Goal: Information Seeking & Learning: Learn about a topic

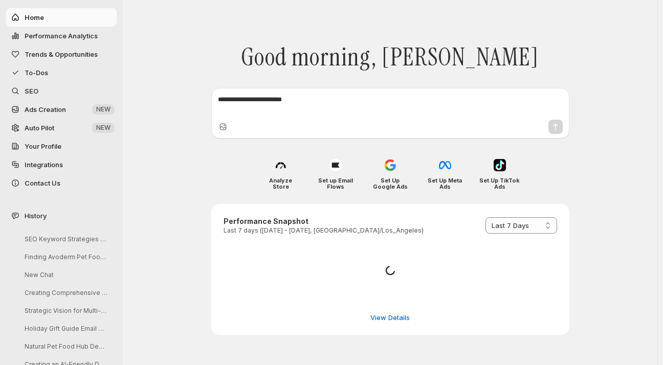
select select "*********"
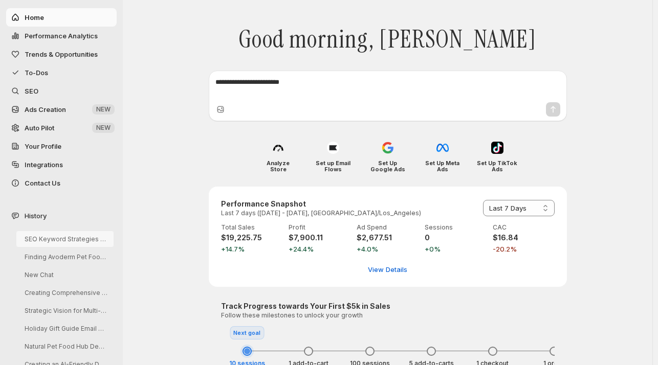
click at [60, 240] on button "SEO Keyword Strategies for Talis-us" at bounding box center [64, 239] width 97 height 16
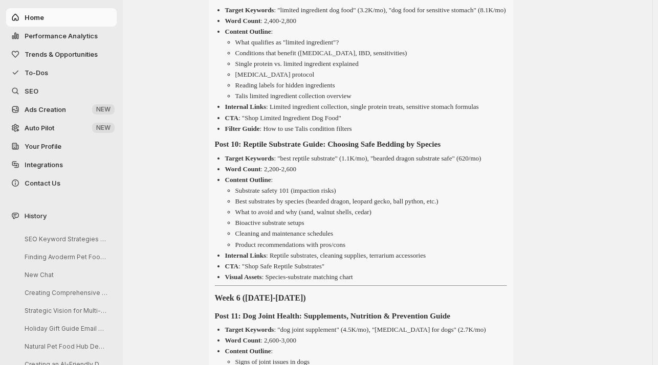
scroll to position [3675, 0]
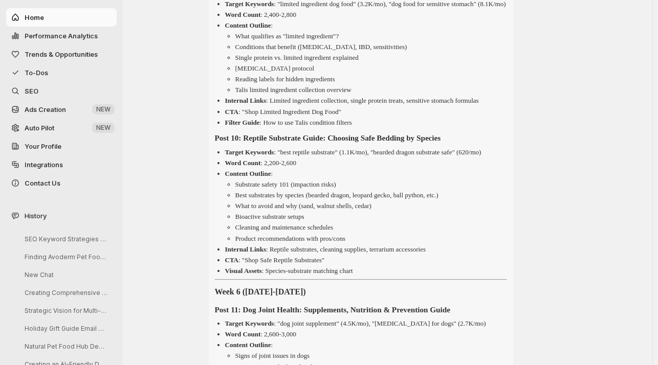
drag, startPoint x: 498, startPoint y: 74, endPoint x: 249, endPoint y: 72, distance: 249.3
copy strong "Complete Guide to Limited Ingredient Dog Food: When & Why"
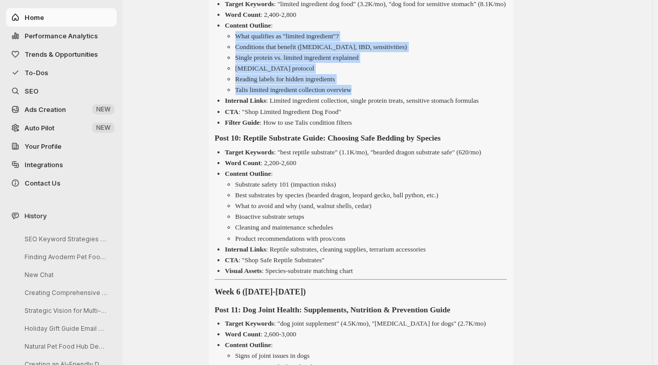
drag, startPoint x: 367, startPoint y: 182, endPoint x: 240, endPoint y: 132, distance: 137.0
click at [240, 95] on ul "What qualifies as "limited ingredient"? Conditions that benefit ([MEDICAL_DATA]…" at bounding box center [366, 63] width 282 height 64
copy ul "What qualifies as "limited ingredient"? Conditions that benefit ([MEDICAL_DATA]…"
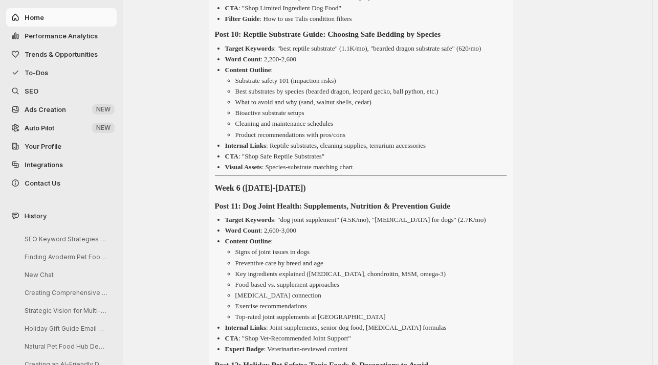
scroll to position [3812, 0]
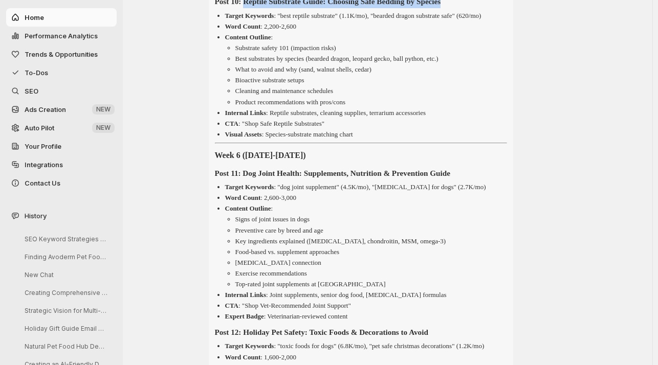
drag, startPoint x: 487, startPoint y: 107, endPoint x: 253, endPoint y: 107, distance: 233.9
click at [253, 8] on h4 "Post 10: Reptile Substrate Guide: Choosing Safe Bedding by Species" at bounding box center [361, 1] width 292 height 13
click at [253, 6] on strong "Post 10: Reptile Substrate Guide: Choosing Safe Bedding by Species" at bounding box center [328, 1] width 226 height 9
drag, startPoint x: 252, startPoint y: 103, endPoint x: 490, endPoint y: 103, distance: 238.5
click at [490, 8] on h4 "Post 10: Reptile Substrate Guide: Choosing Safe Bedding by Species" at bounding box center [361, 1] width 292 height 13
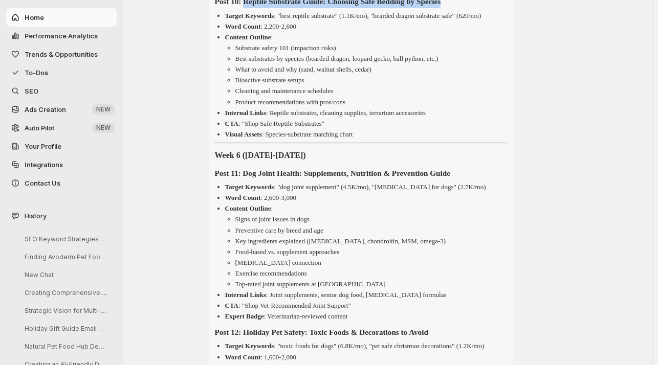
copy strong "Reptile Substrate Guide: Choosing Safe Bedding by Species"
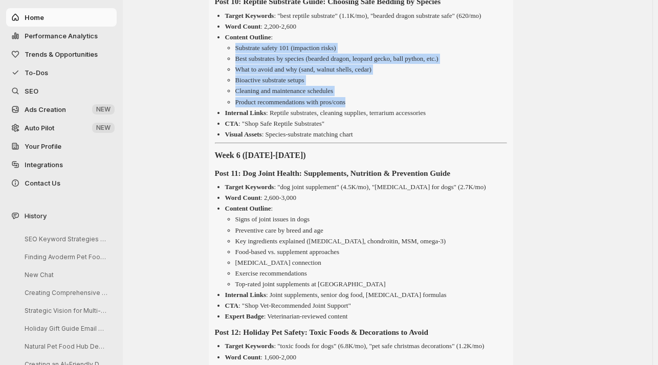
drag, startPoint x: 367, startPoint y: 219, endPoint x: 237, endPoint y: 163, distance: 140.8
click at [237, 107] on ul "Substrate safety 101 (impaction risks) Best substrates by species (bearded drag…" at bounding box center [366, 75] width 282 height 64
copy ul "Substrate safety 101 (impaction risks) Best substrates by species (bearded drag…"
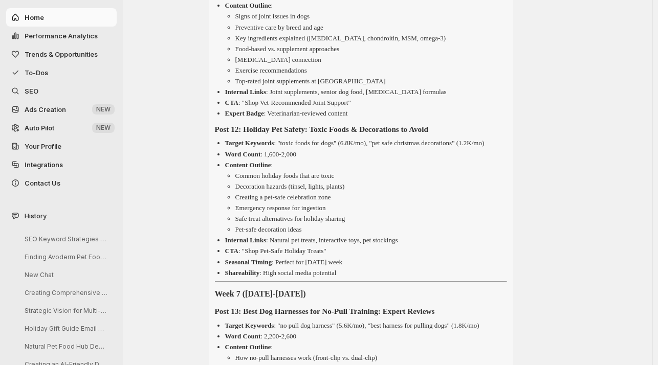
scroll to position [4016, 0]
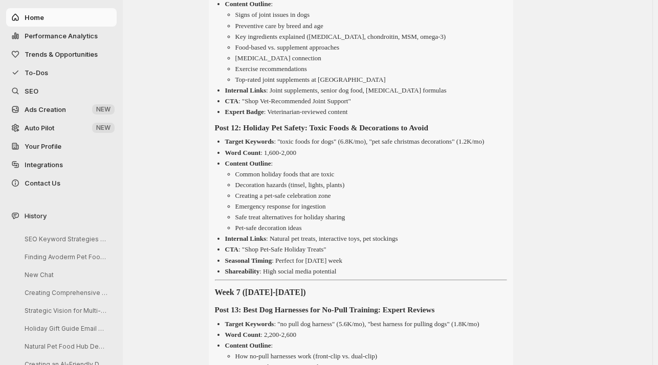
drag, startPoint x: 497, startPoint y: 83, endPoint x: 252, endPoint y: 85, distance: 245.7
copy strong "Dog Joint Health: Supplements, Nutrition & Prevention Guide"
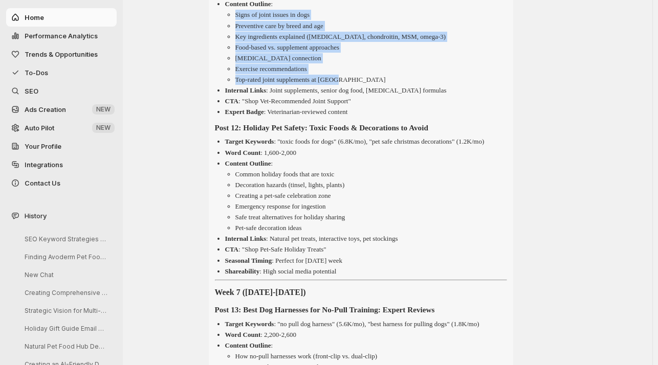
drag, startPoint x: 349, startPoint y: 193, endPoint x: 235, endPoint y: 131, distance: 129.5
click at [235, 84] on ul "Signs of joint issues in dogs Preventive care by breed and age Key ingredients …" at bounding box center [366, 47] width 282 height 75
copy ul "Signs of joint issues in dogs Preventive care by breed and age Key ingredients …"
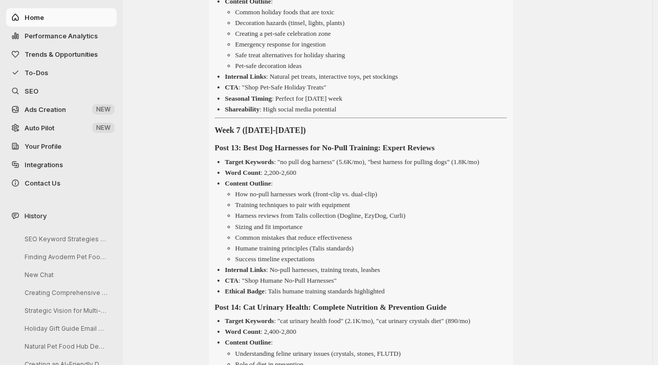
scroll to position [4180, 0]
drag, startPoint x: 474, startPoint y: 76, endPoint x: 252, endPoint y: 74, distance: 222.1
copy strong "Holiday Pet Safety: Toxic Foods & Decorations to Avoid"
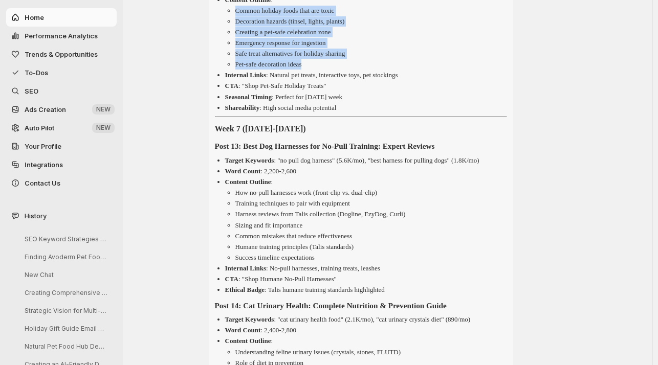
drag, startPoint x: 314, startPoint y: 189, endPoint x: 238, endPoint y: 136, distance: 93.0
click at [238, 70] on ul "Common holiday foods that are toxic Decoration hazards (tinsel, lights, plants)…" at bounding box center [366, 38] width 282 height 64
copy ul "Common holiday foods that are toxic Decoration hazards (tinsel, lights, plants)…"
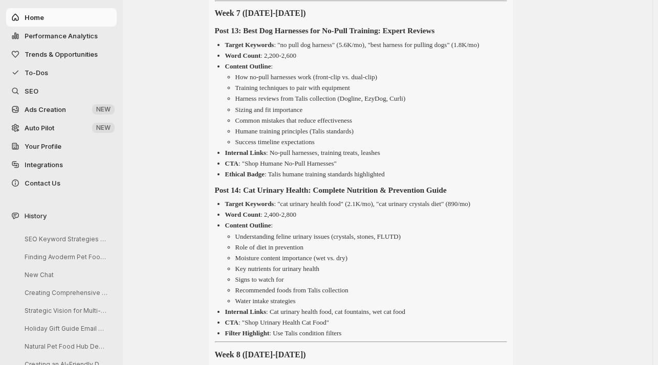
scroll to position [4330, 0]
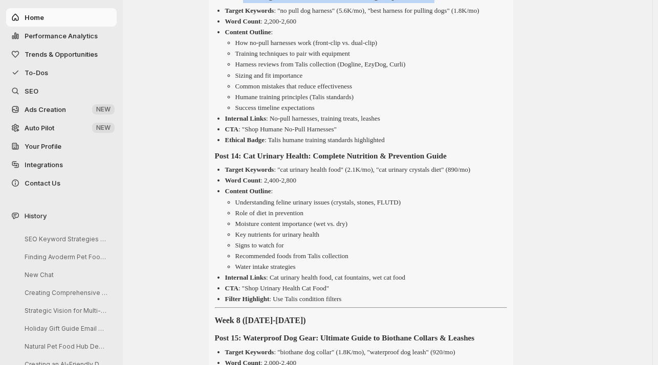
drag, startPoint x: 480, startPoint y: 119, endPoint x: 251, endPoint y: 117, distance: 228.3
copy strong "Best Dog Harnesses for No-Pull Training: Expert Reviews"
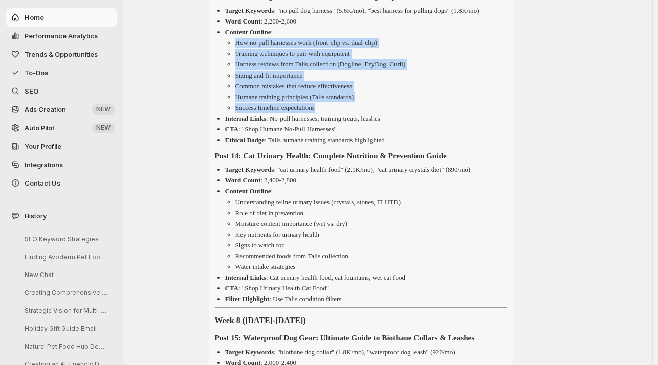
drag, startPoint x: 328, startPoint y: 243, endPoint x: 231, endPoint y: 179, distance: 115.7
click at [231, 113] on ul "How no-pull harnesses work (front-clip vs. dual-clip) Training techniques to pa…" at bounding box center [366, 75] width 282 height 75
copy ul "How no-pull harnesses work (front-clip vs. dual-clip) Training techniques to pa…"
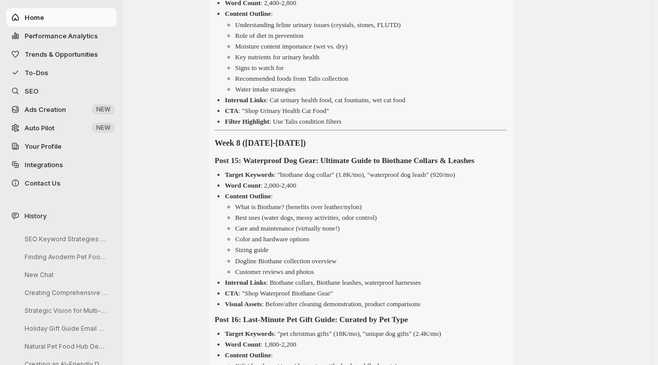
scroll to position [4528, 0]
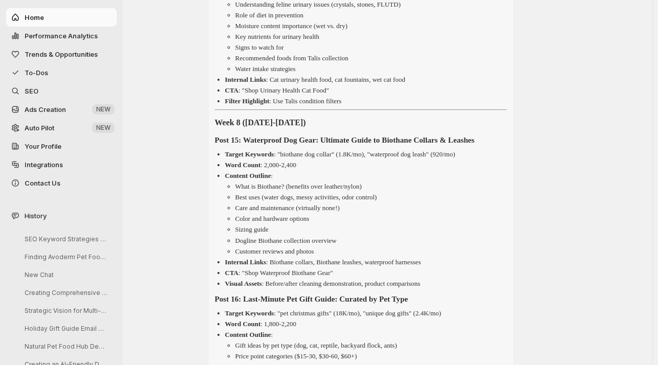
drag, startPoint x: 494, startPoint y: 91, endPoint x: 252, endPoint y: 91, distance: 241.6
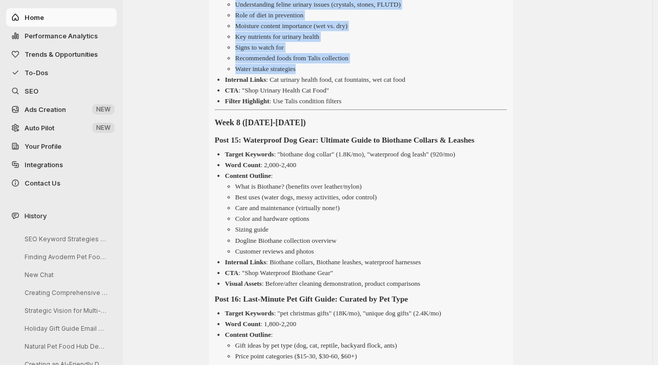
drag, startPoint x: 313, startPoint y: 202, endPoint x: 239, endPoint y: 138, distance: 98.0
click at [239, 74] on ul "Understanding feline urinary issues (crystals, stones, FLUTD) Role of diet in p…" at bounding box center [366, 36] width 282 height 75
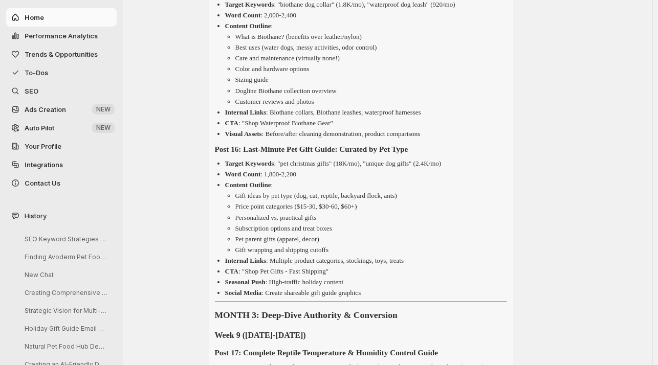
scroll to position [4623, 0]
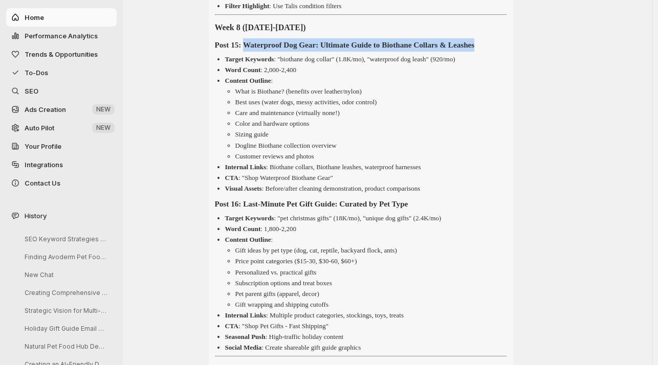
drag, startPoint x: 254, startPoint y: 193, endPoint x: 252, endPoint y: 184, distance: 9.1
click at [252, 52] on h4 "Post 15: Waterproof Dog Gear: Ultimate Guide to Biothane Collars & Leashes" at bounding box center [361, 44] width 292 height 13
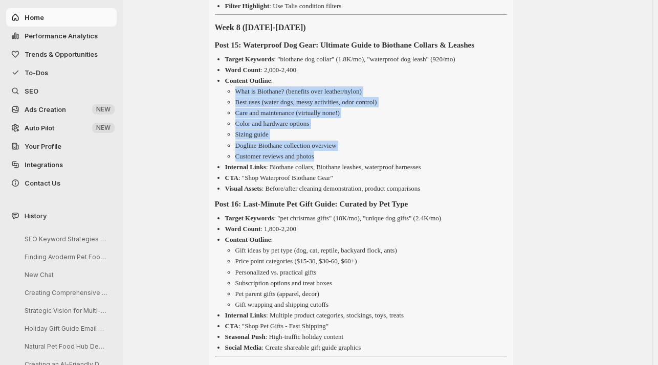
drag, startPoint x: 329, startPoint y: 304, endPoint x: 237, endPoint y: 239, distance: 112.8
click at [237, 161] on ul "What is Biothane? (benefits over leather/nylon) Best uses (water dogs, messy ac…" at bounding box center [366, 123] width 282 height 75
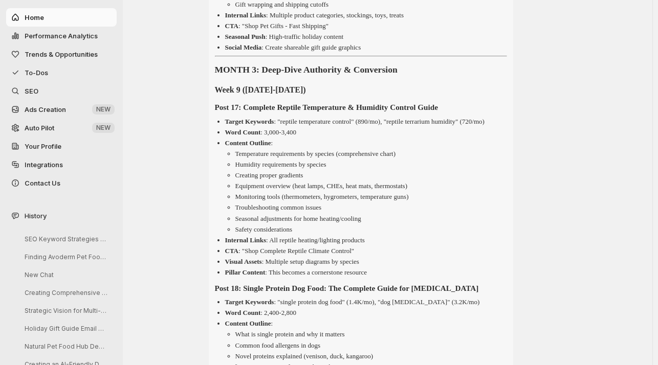
scroll to position [4951, 0]
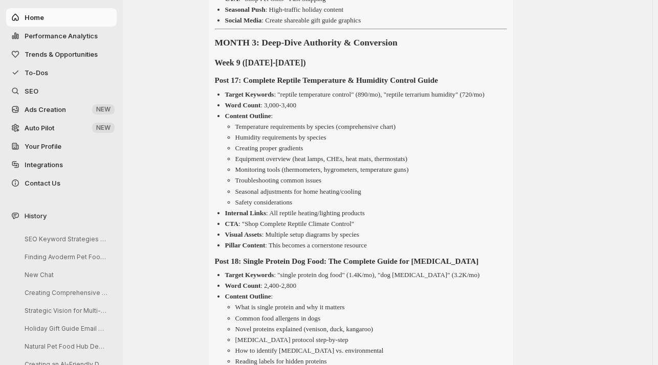
drag, startPoint x: 444, startPoint y: 22, endPoint x: 250, endPoint y: 25, distance: 194.5
drag, startPoint x: 353, startPoint y: 124, endPoint x: 236, endPoint y: 73, distance: 127.4
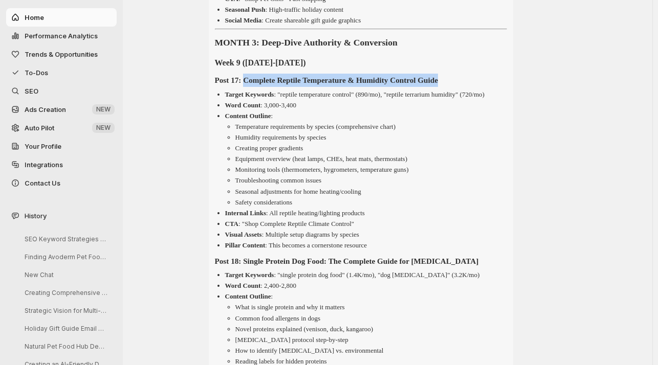
drag, startPoint x: 483, startPoint y: 226, endPoint x: 251, endPoint y: 225, distance: 231.9
click at [251, 87] on h4 "Post 17: Complete Reptile Temperature & Humidity Control Guide" at bounding box center [361, 80] width 292 height 13
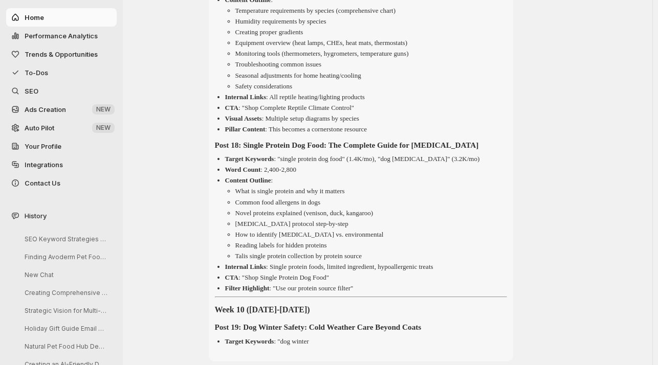
scroll to position [5108, 0]
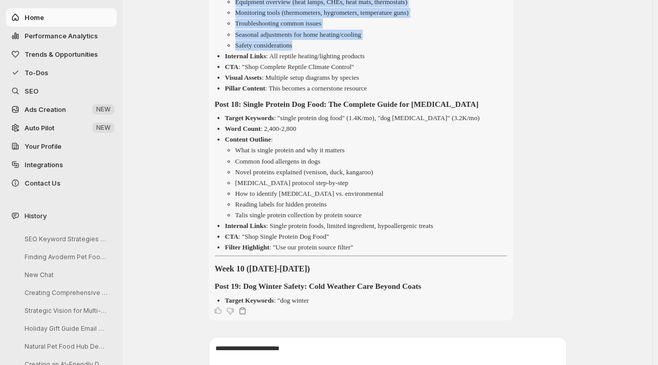
drag, startPoint x: 305, startPoint y: 202, endPoint x: 235, endPoint y: 130, distance: 100.3
click at [235, 50] on ul "Temperature requirements by species (comprehensive chart) Humidity requirements…" at bounding box center [366, 7] width 282 height 85
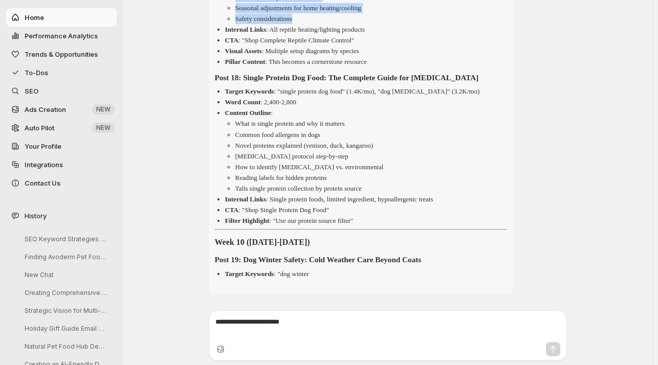
scroll to position [5265, 0]
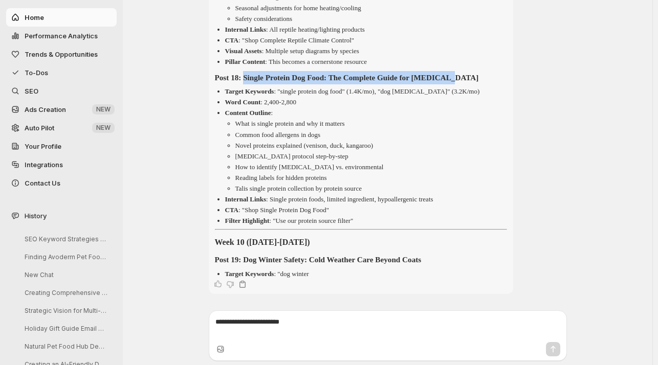
drag, startPoint x: 488, startPoint y: 103, endPoint x: 251, endPoint y: 108, distance: 237.0
click at [251, 84] on h4 "Post 18: Single Protein Dog Food: The Complete Guide for [MEDICAL_DATA]" at bounding box center [361, 77] width 292 height 13
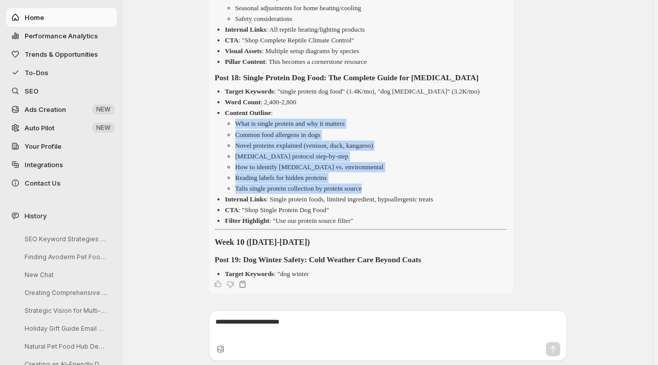
drag, startPoint x: 229, startPoint y: 148, endPoint x: 439, endPoint y: 214, distance: 219.5
click at [439, 193] on ul "What is single protein and why it matters Common food allergens in dogs Novel p…" at bounding box center [366, 156] width 282 height 75
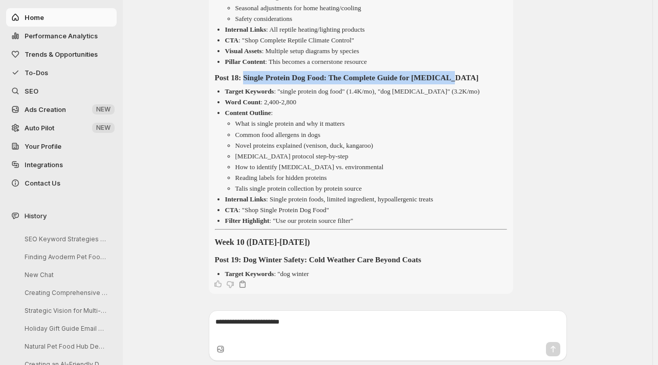
drag, startPoint x: 496, startPoint y: 102, endPoint x: 251, endPoint y: 101, distance: 245.2
click at [251, 84] on h4 "Post 18: Single Protein Dog Food: The Complete Guide for [MEDICAL_DATA]" at bounding box center [361, 77] width 292 height 13
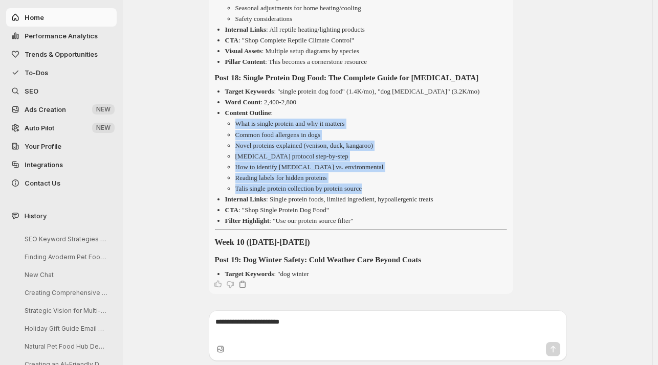
drag, startPoint x: 382, startPoint y: 217, endPoint x: 236, endPoint y: 153, distance: 159.3
click at [236, 153] on ul "What is single protein and why it matters Common food allergens in dogs Novel p…" at bounding box center [366, 156] width 282 height 75
